Goal: Participate in discussion: Engage in conversation with other users on a specific topic

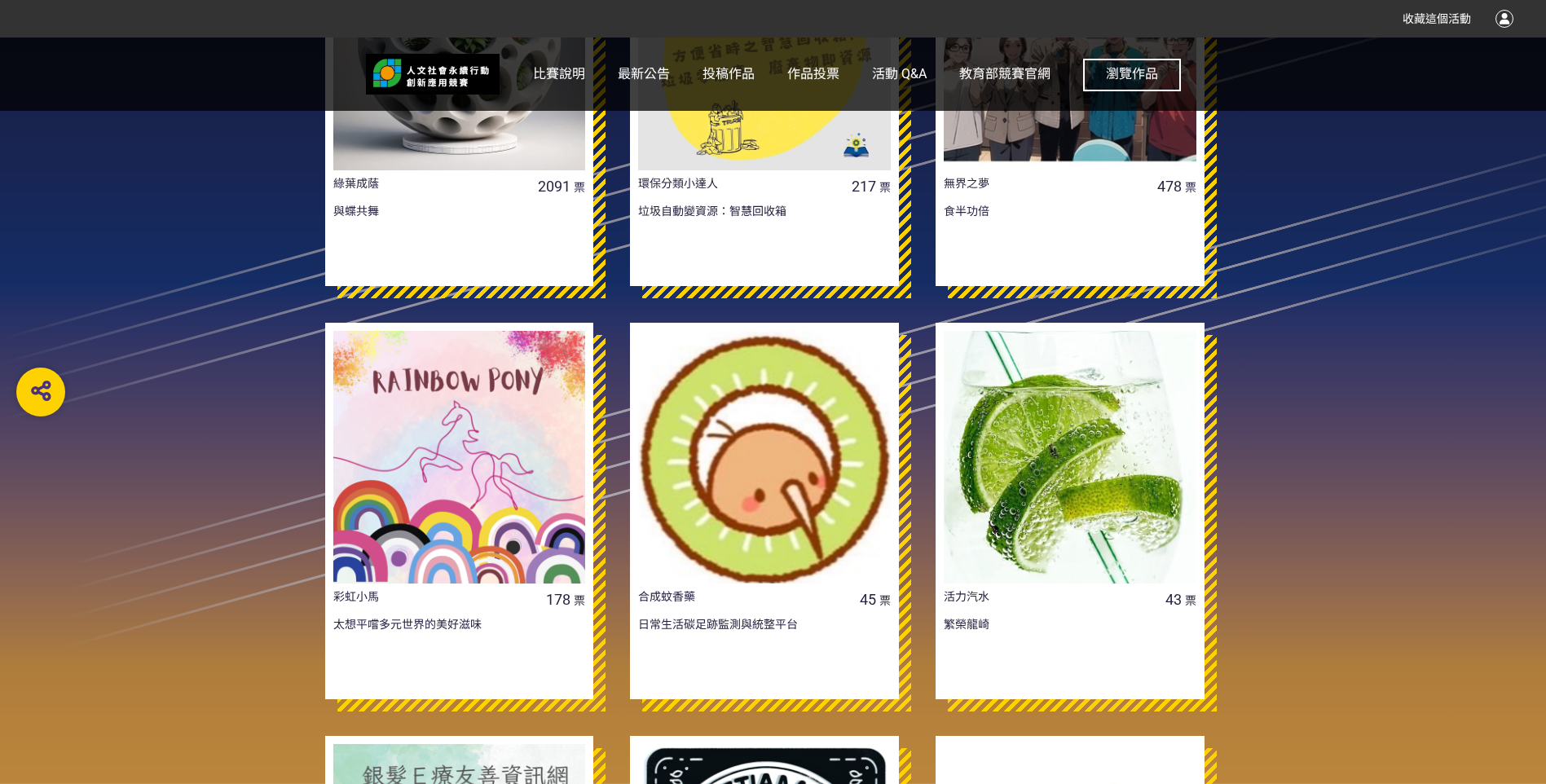
scroll to position [896, 0]
click at [463, 469] on div at bounding box center [460, 456] width 252 height 252
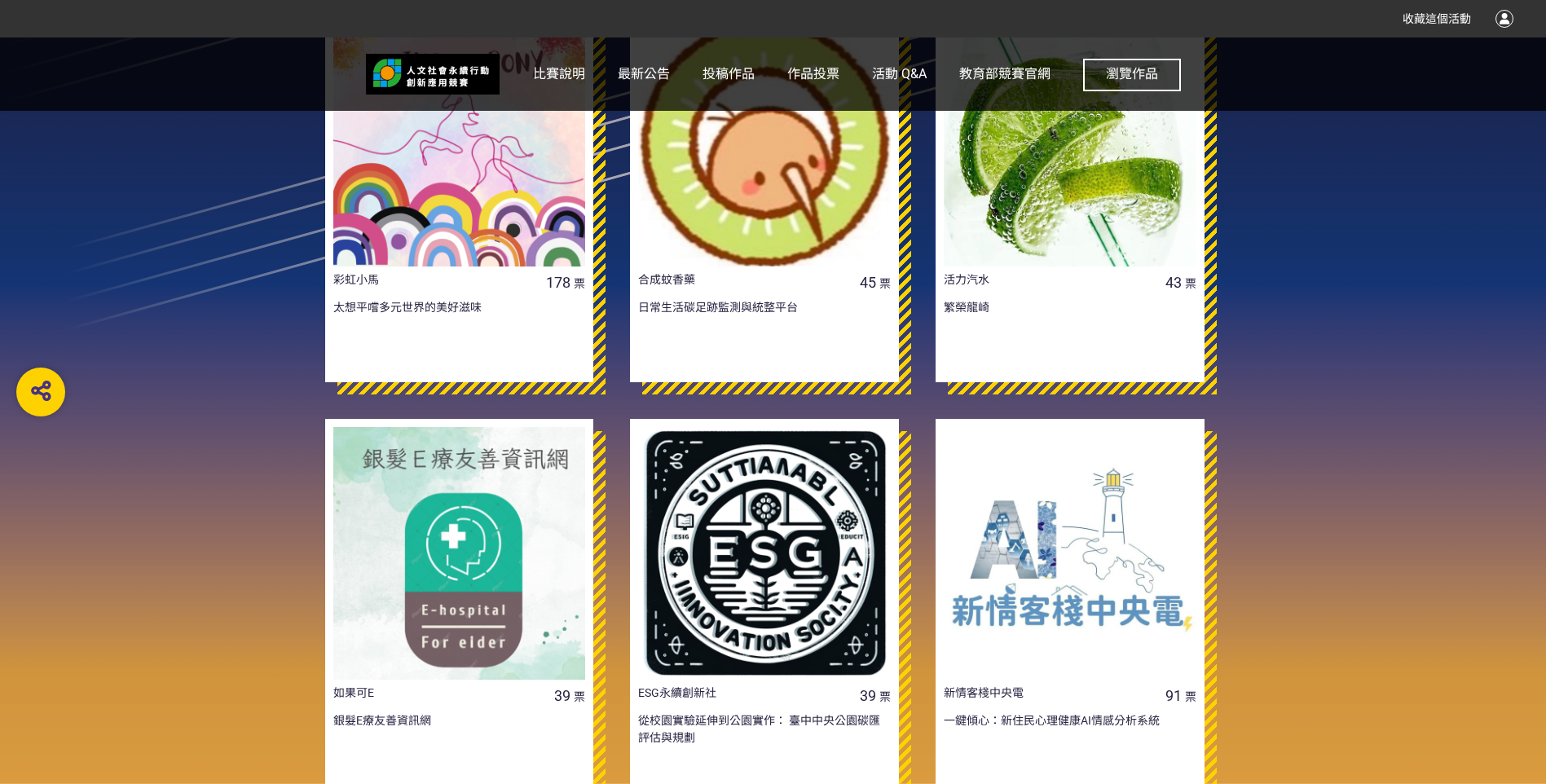
scroll to position [1222, 0]
